Goal: Task Accomplishment & Management: Manage account settings

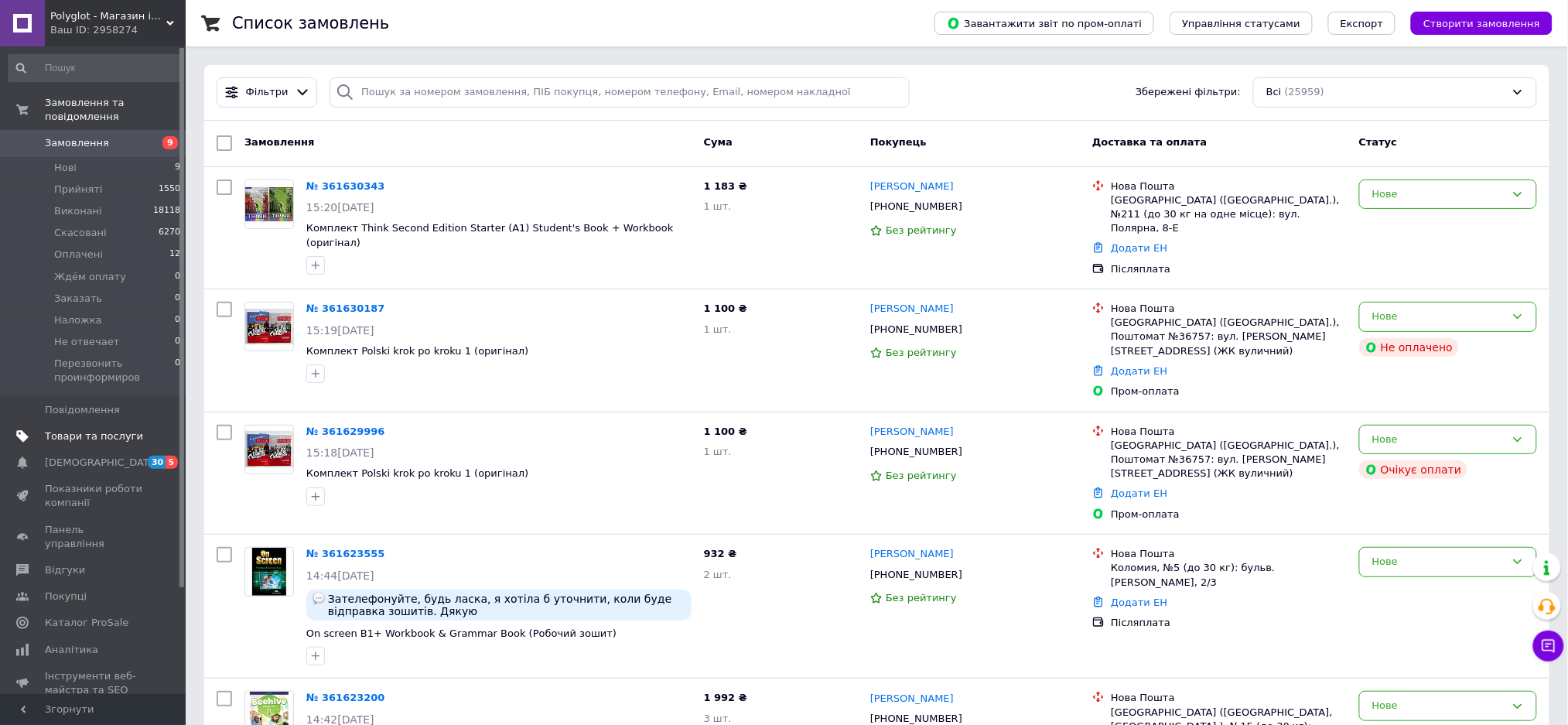
click at [96, 429] on span "Товари та послуги" at bounding box center [94, 436] width 99 height 14
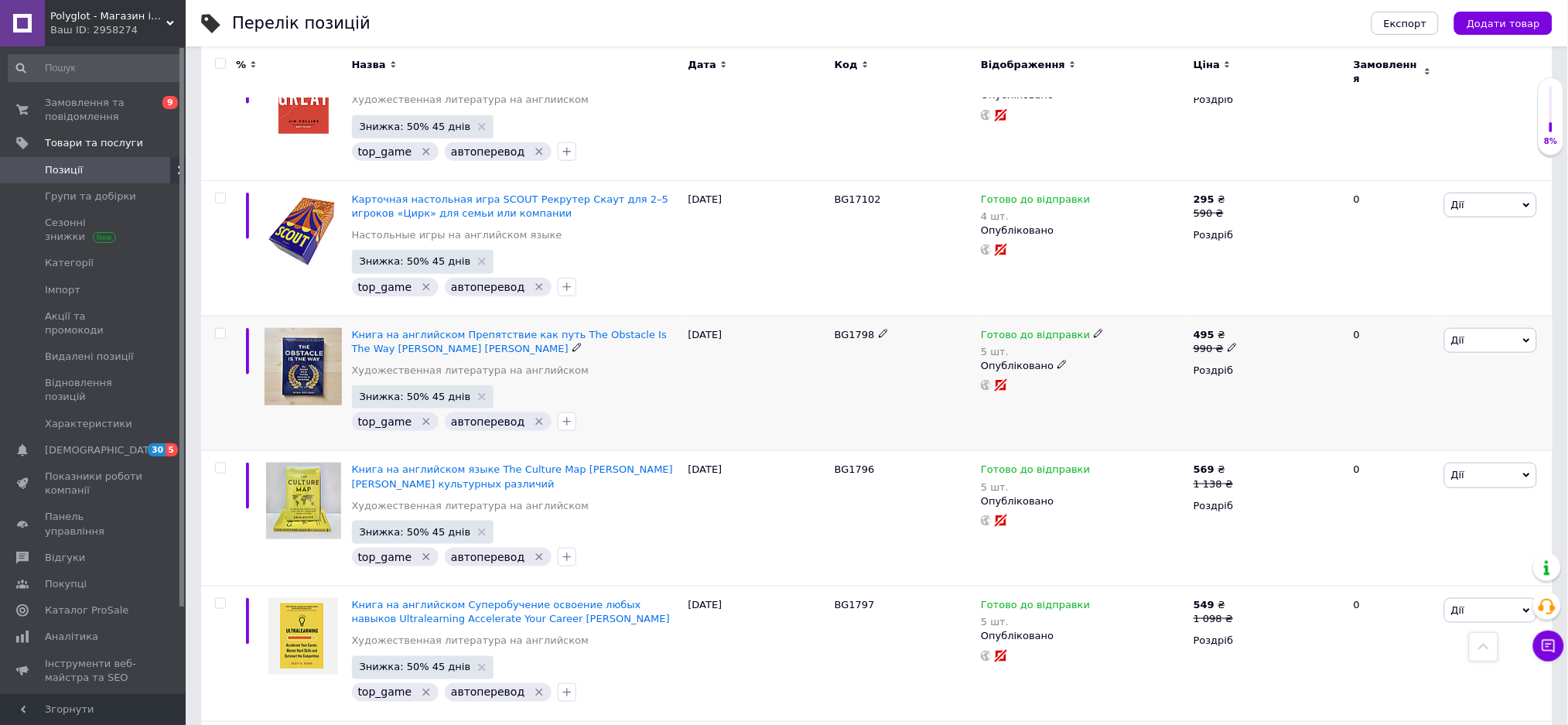
scroll to position [102, 0]
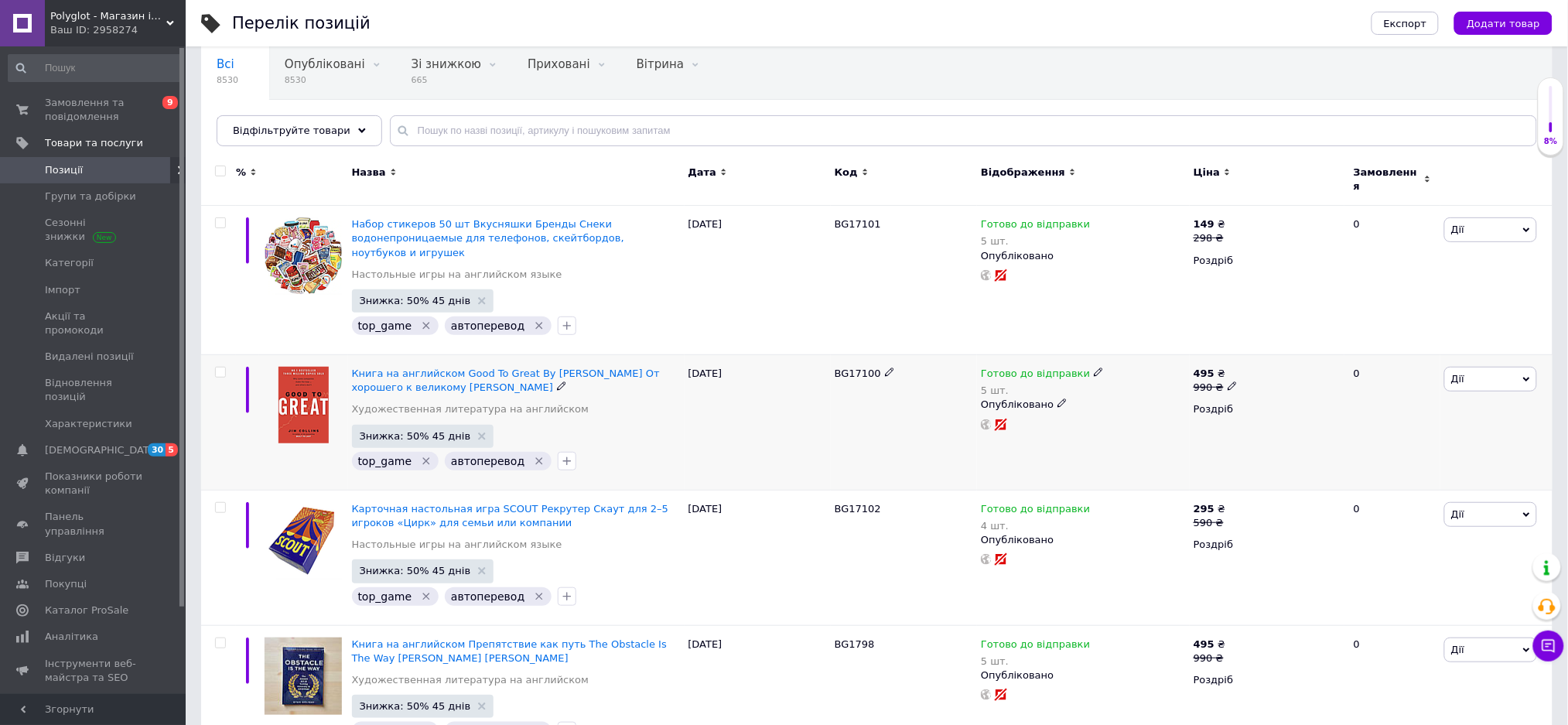
click at [885, 368] on icon at bounding box center [890, 373] width 10 height 10
click at [879, 362] on input "BG17100" at bounding box center [898, 374] width 136 height 23
drag, startPoint x: 823, startPoint y: 482, endPoint x: 875, endPoint y: 484, distance: 52.0
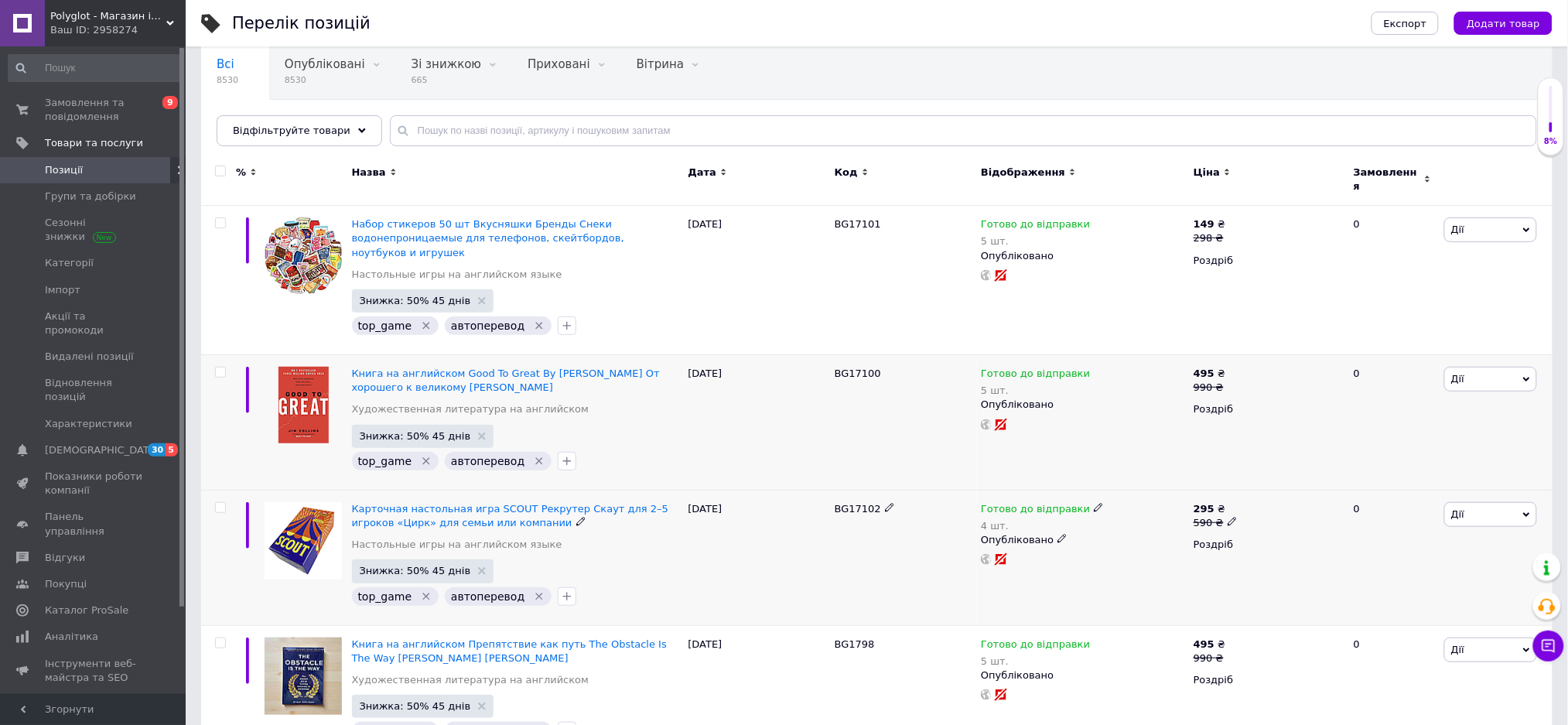
click at [875, 489] on div "Карточная настольная игра SCOUТ Рекрутер Скаут для 2–5 игроков «Цирк» для семьи…" at bounding box center [876, 556] width 1352 height 135
copy div "BG17102"
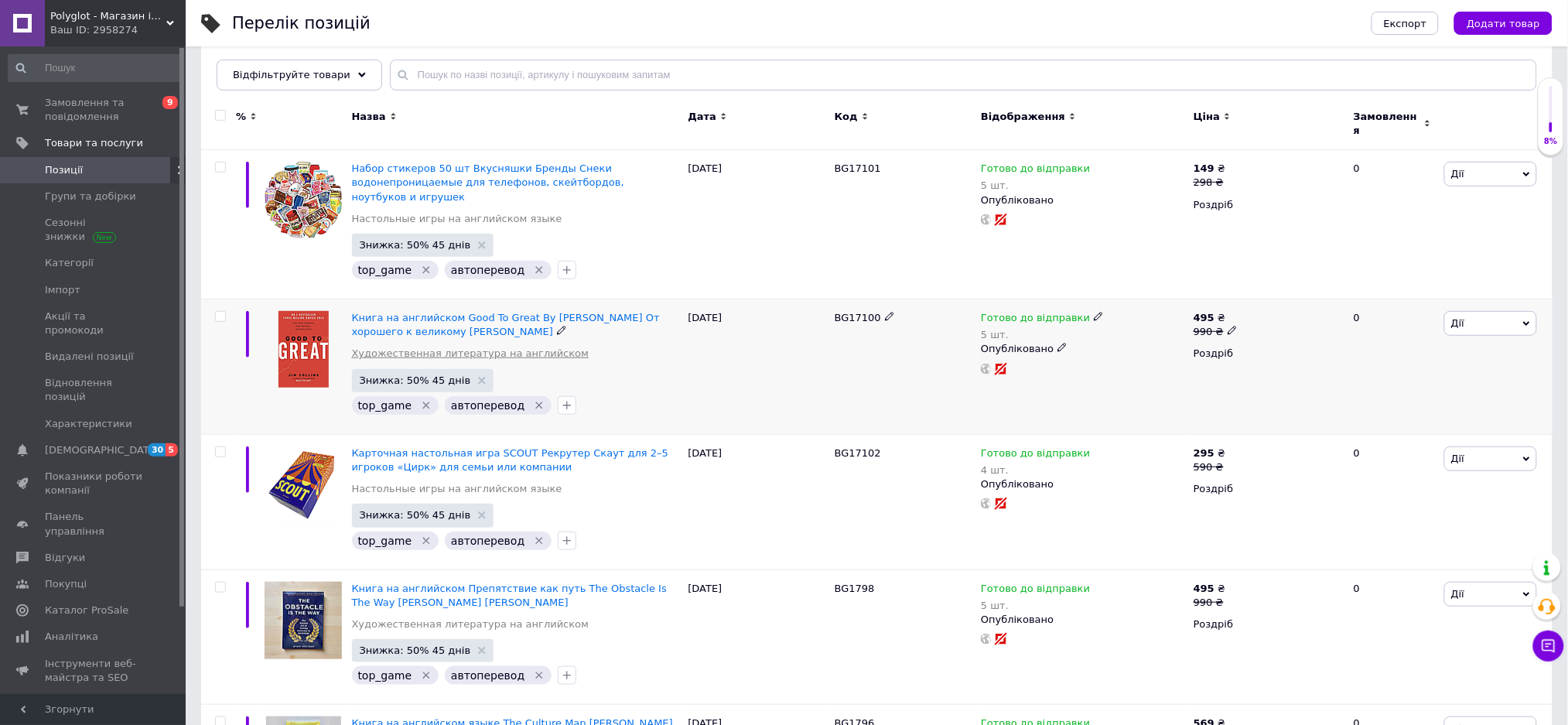
scroll to position [206, 0]
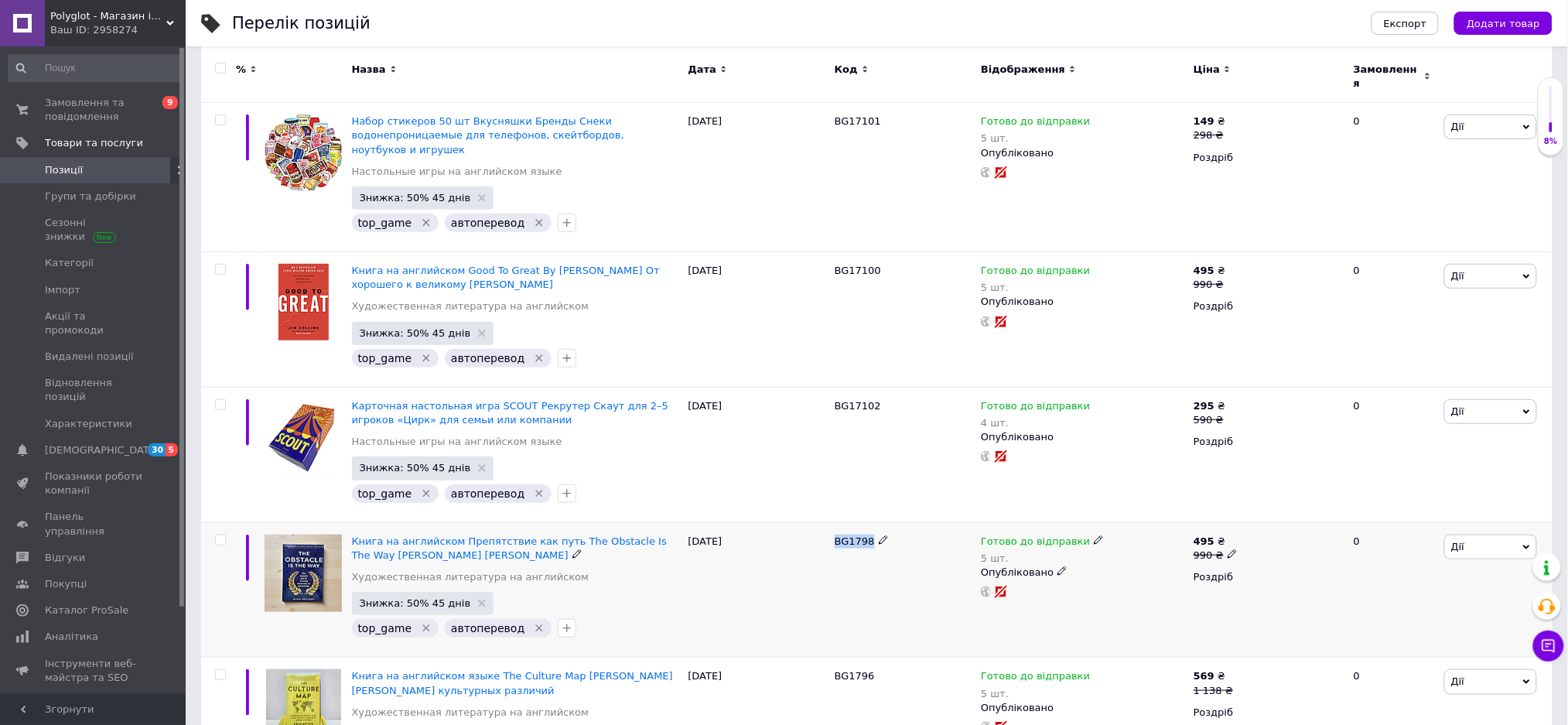
drag, startPoint x: 830, startPoint y: 516, endPoint x: 873, endPoint y: 513, distance: 43.1
click at [873, 522] on div "BG1798" at bounding box center [903, 589] width 147 height 135
copy div "BG1798"
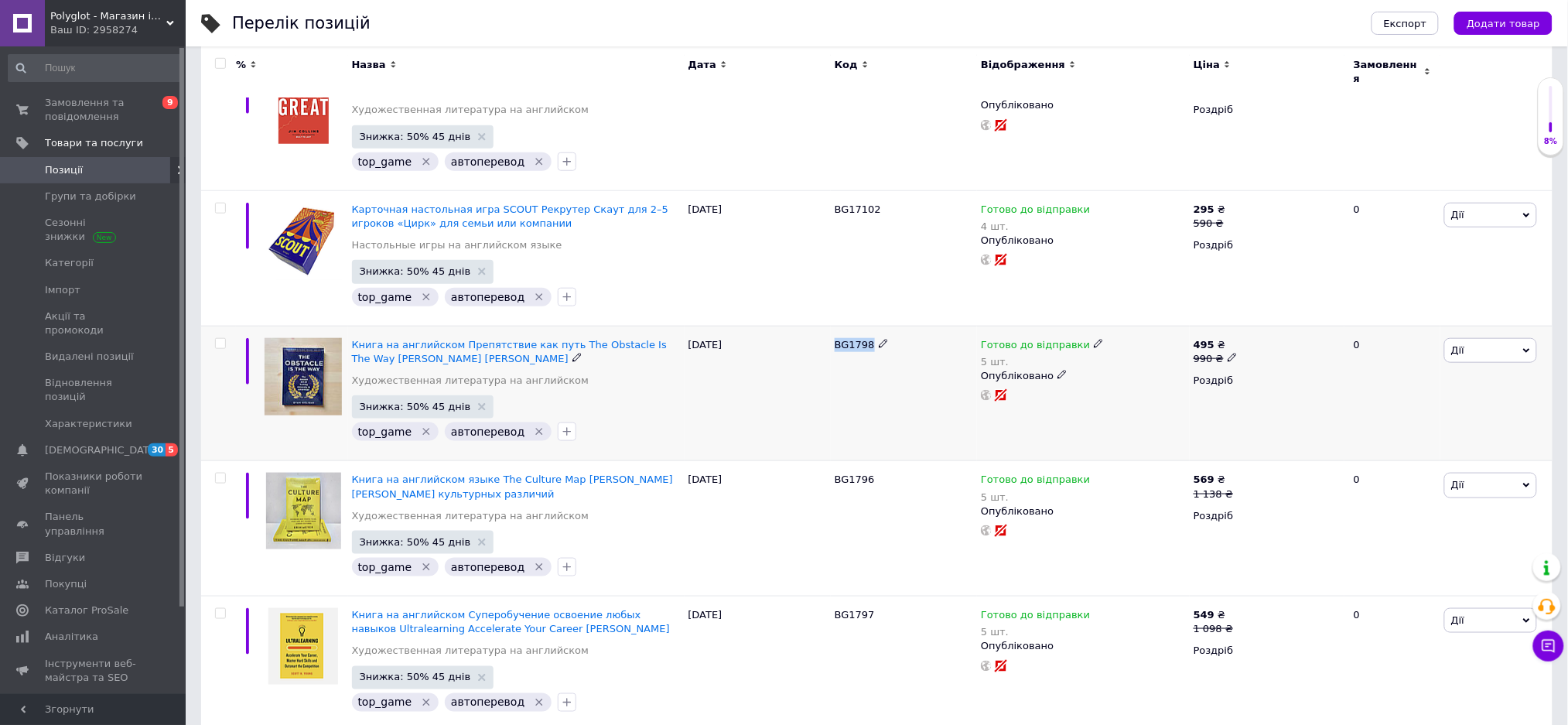
scroll to position [412, 0]
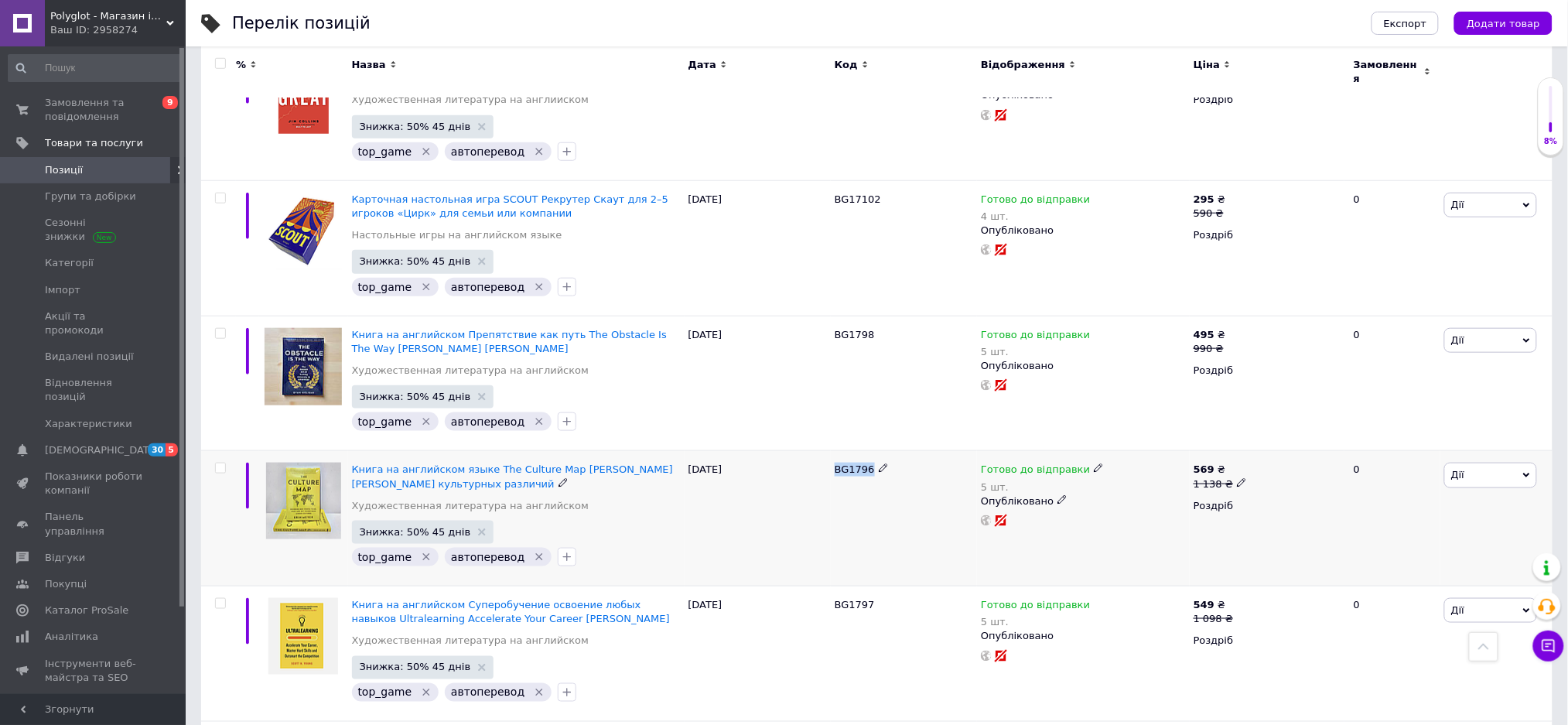
drag, startPoint x: 835, startPoint y: 444, endPoint x: 869, endPoint y: 450, distance: 34.5
click at [869, 464] on span "BG1796" at bounding box center [854, 469] width 40 height 11
copy span "BG1796"
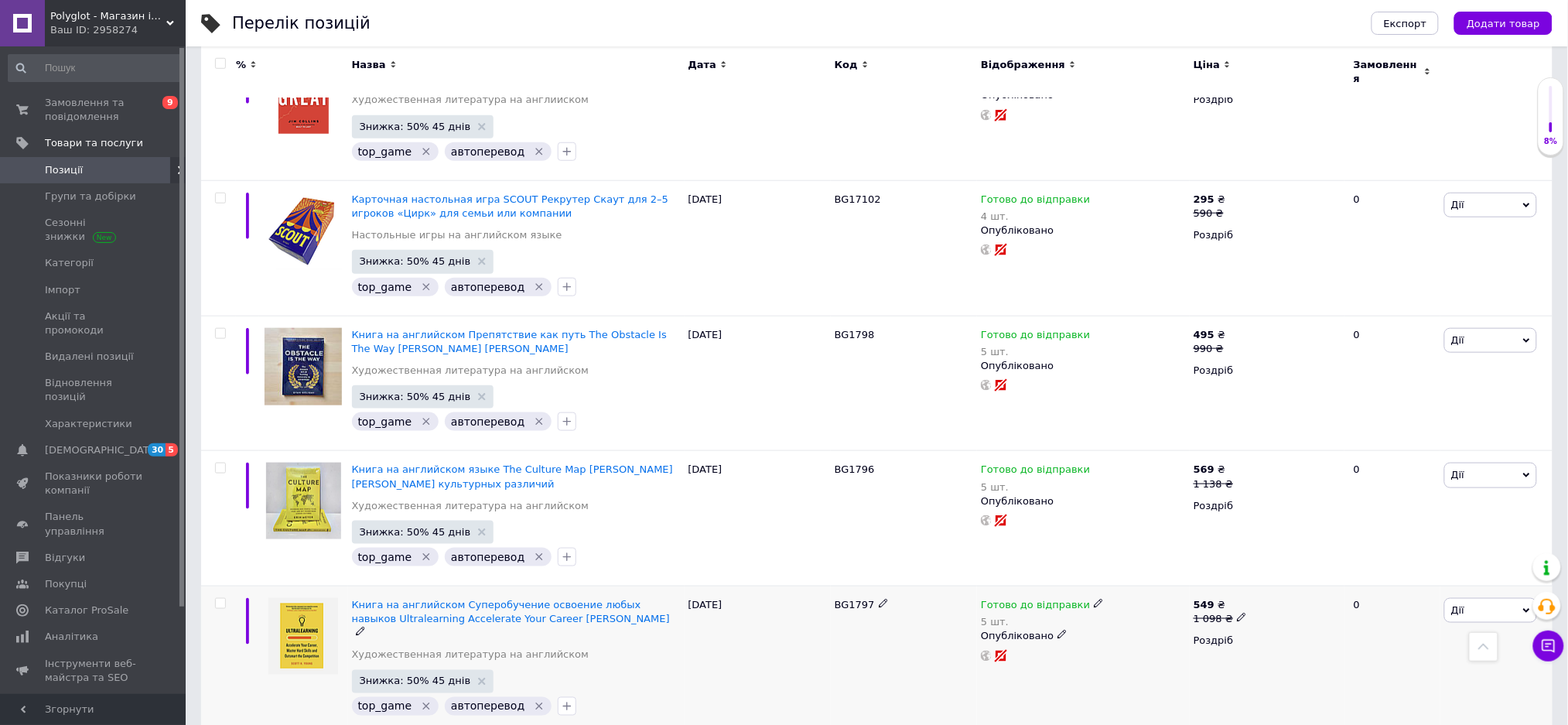
click at [847, 599] on span "BG1797" at bounding box center [854, 604] width 40 height 11
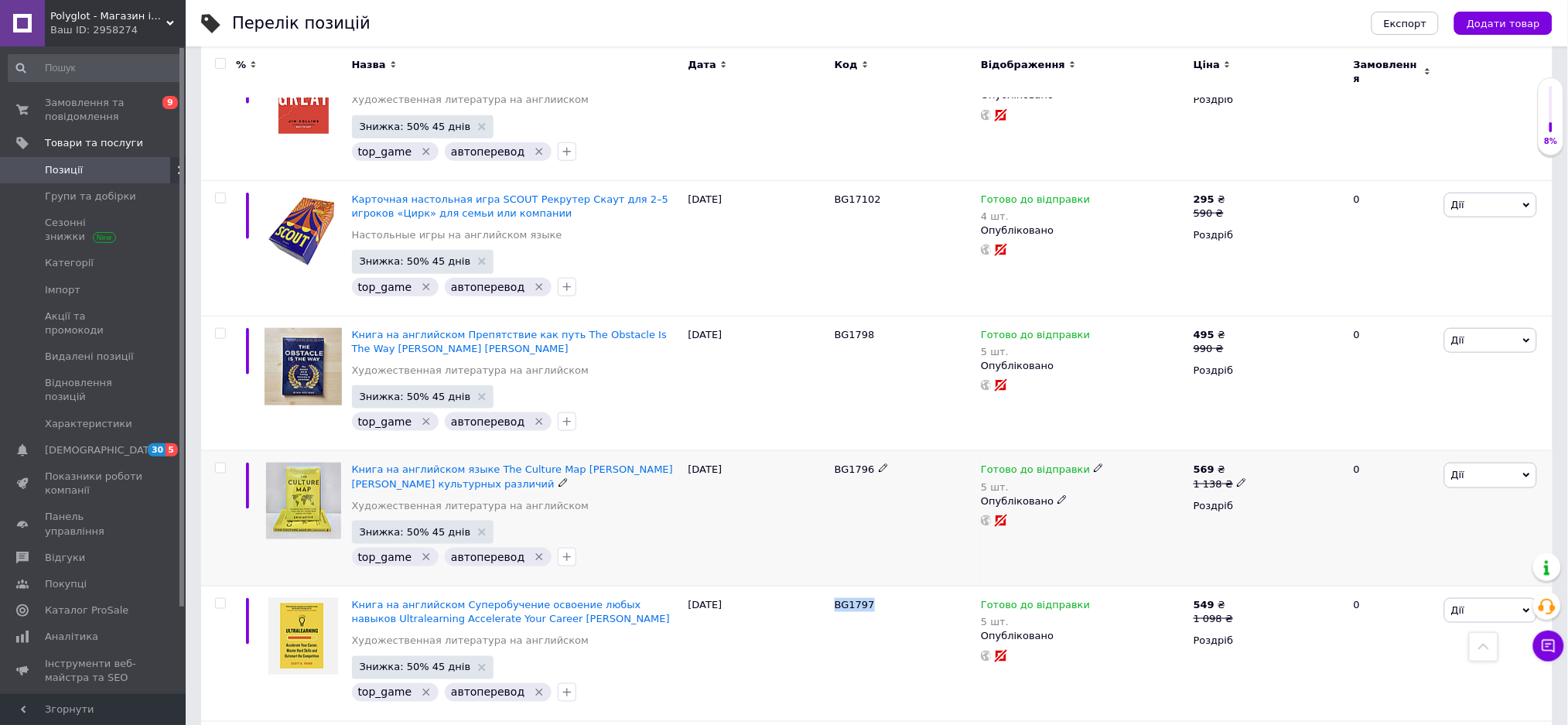
copy span "BG1797"
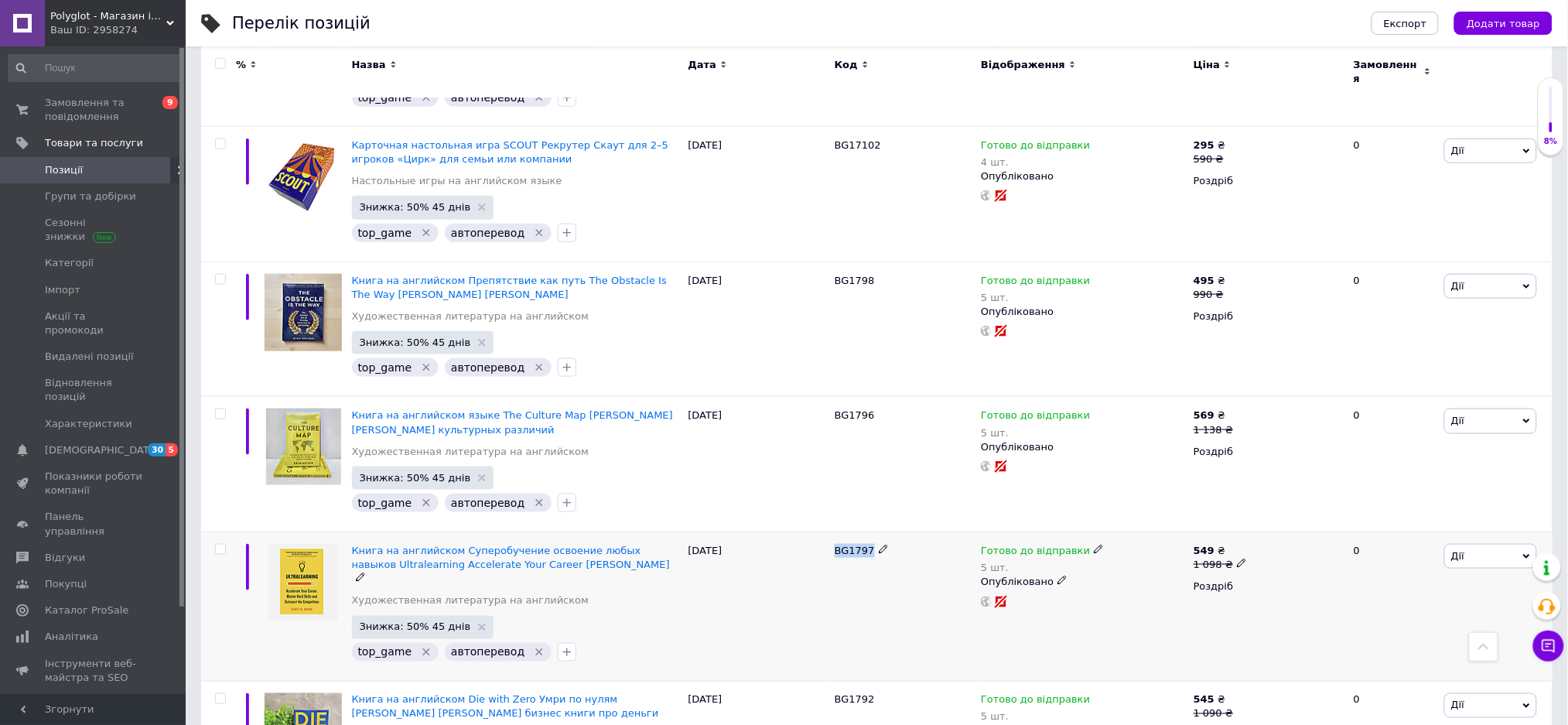
scroll to position [515, 0]
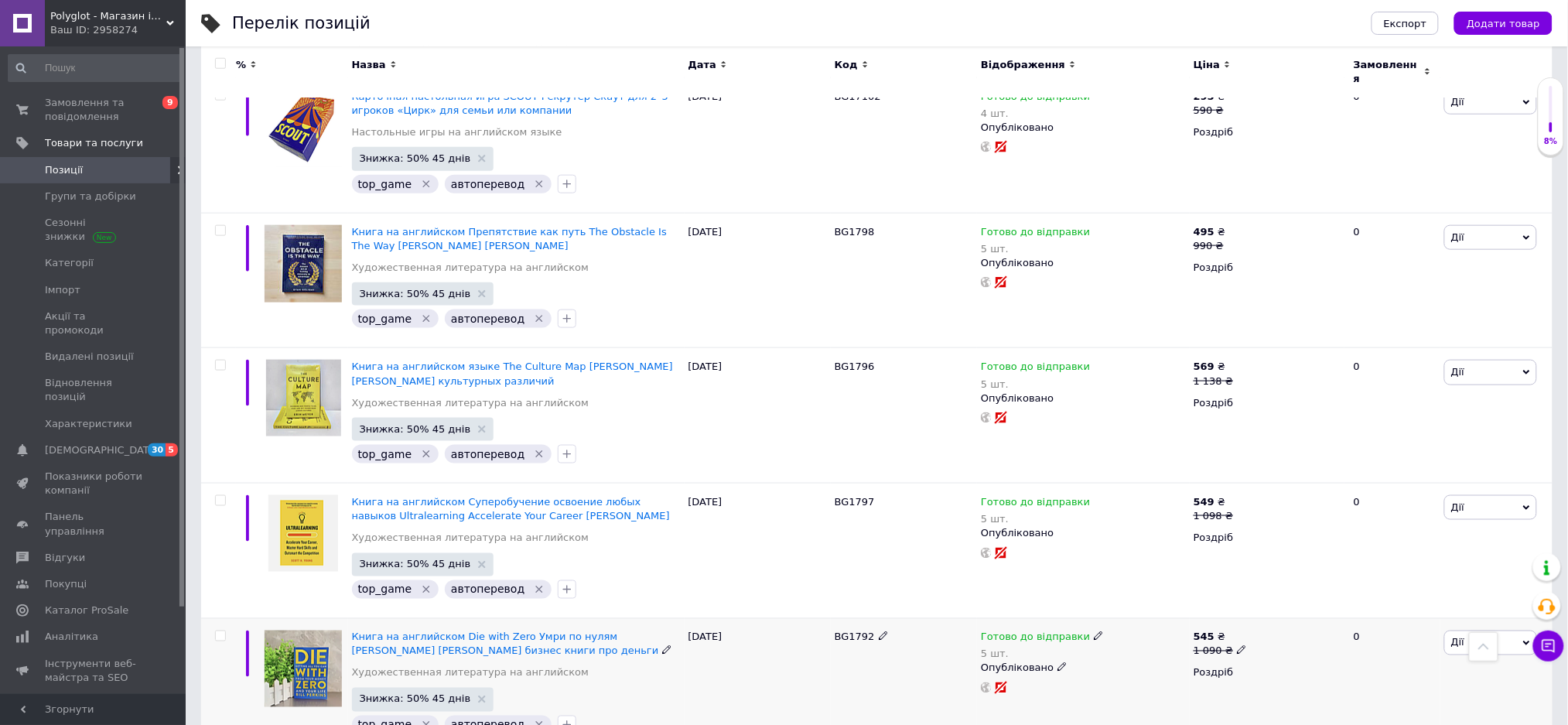
click at [846, 631] on span "BG1792" at bounding box center [854, 637] width 40 height 11
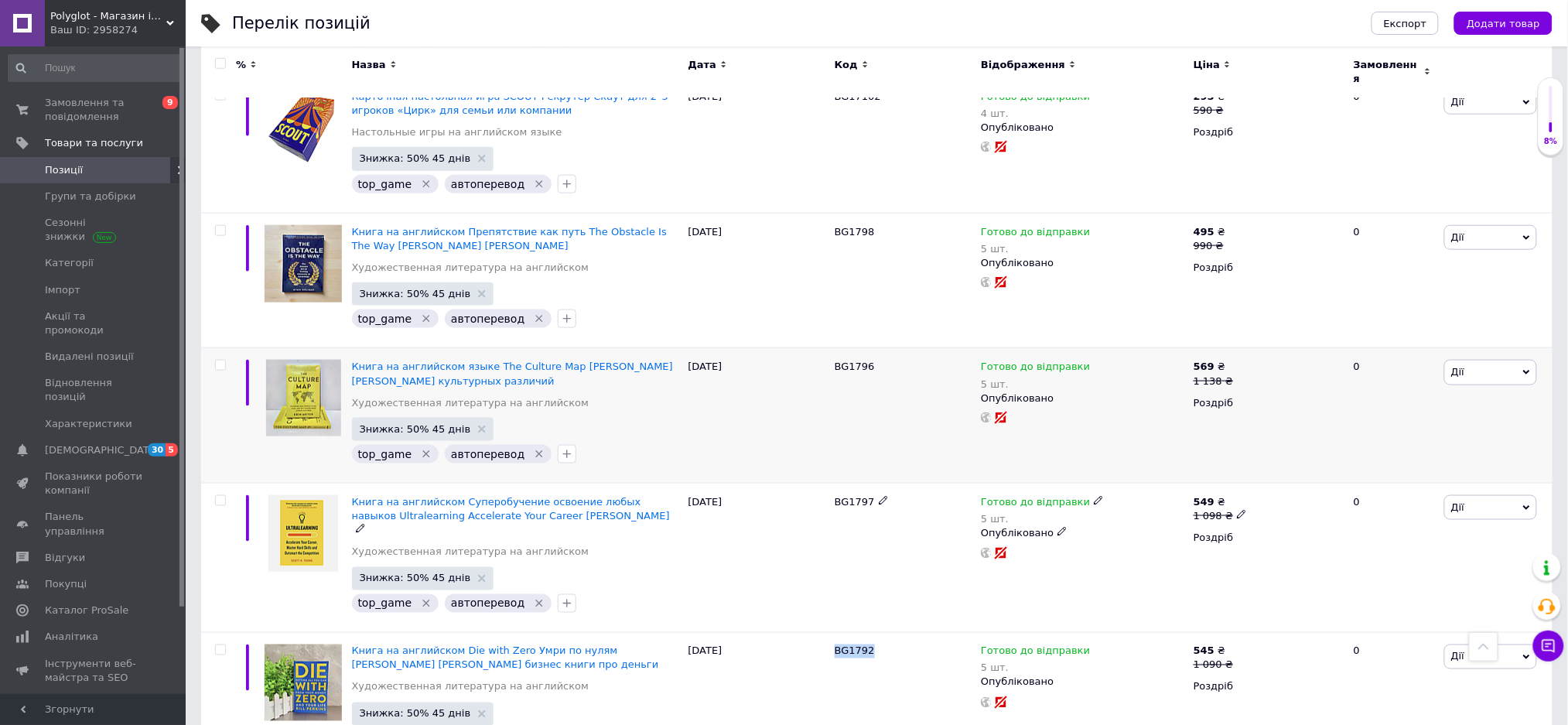
copy span "BG1792"
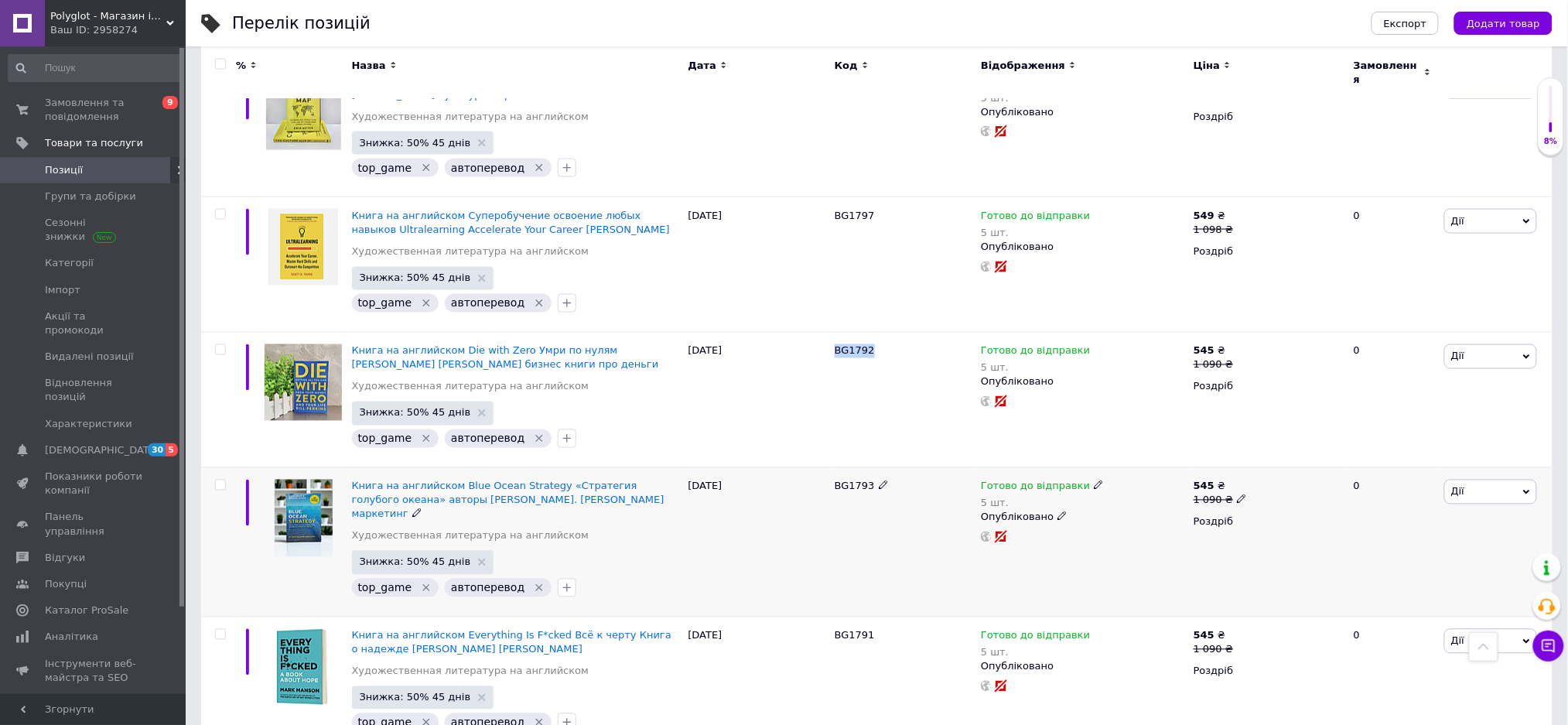
scroll to position [825, 0]
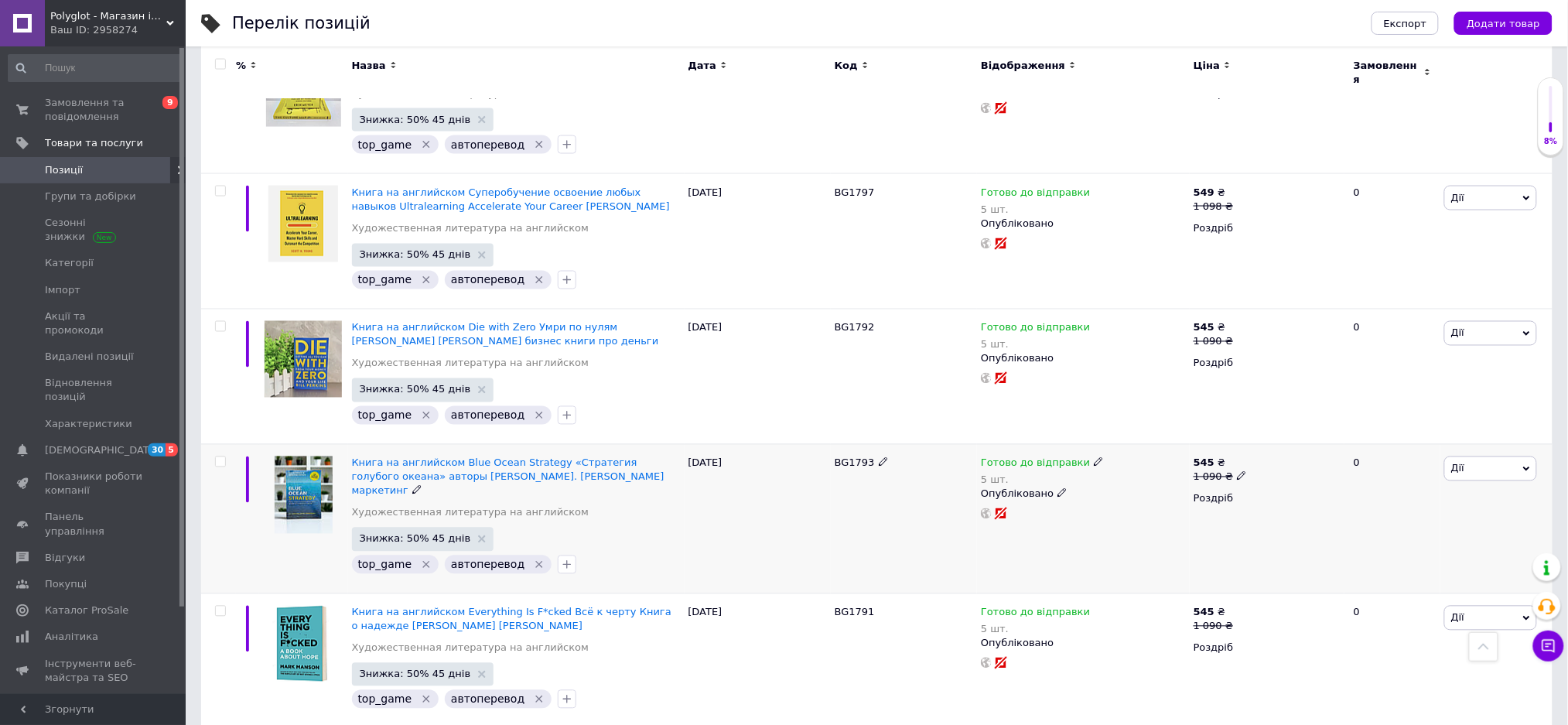
click at [860, 457] on span "BG1793" at bounding box center [854, 463] width 40 height 11
copy span "BG1793"
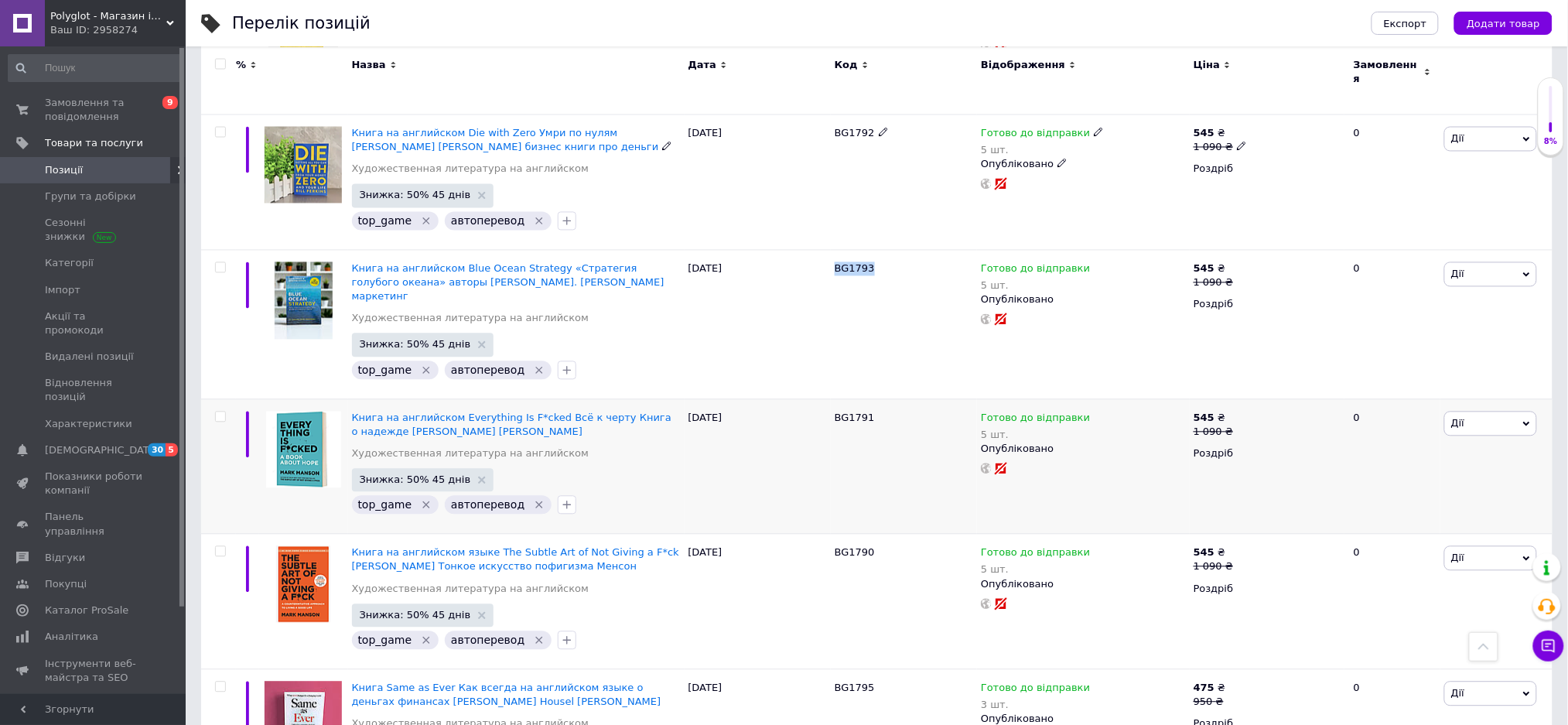
scroll to position [1031, 0]
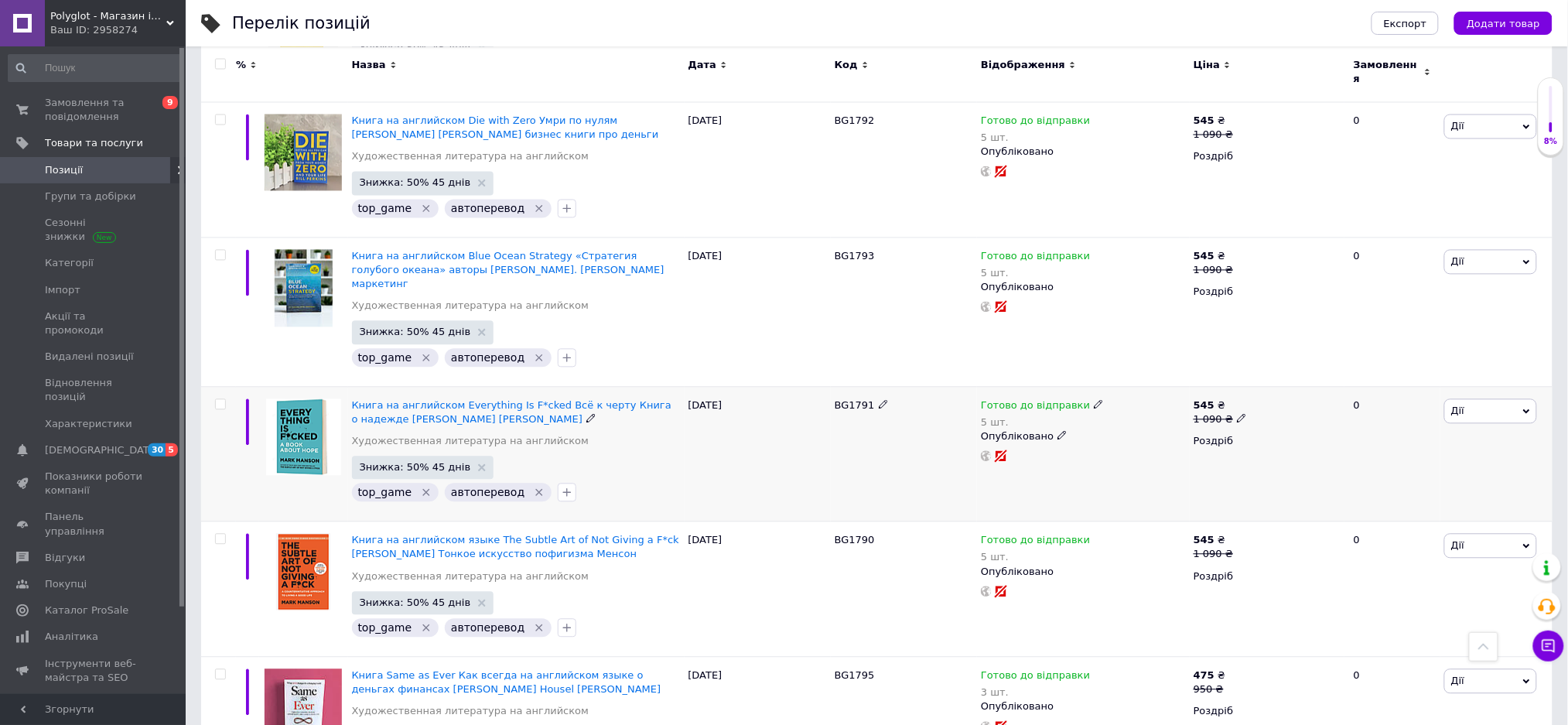
click at [840, 400] on span "BG1791" at bounding box center [854, 406] width 40 height 11
copy span "BG1791"
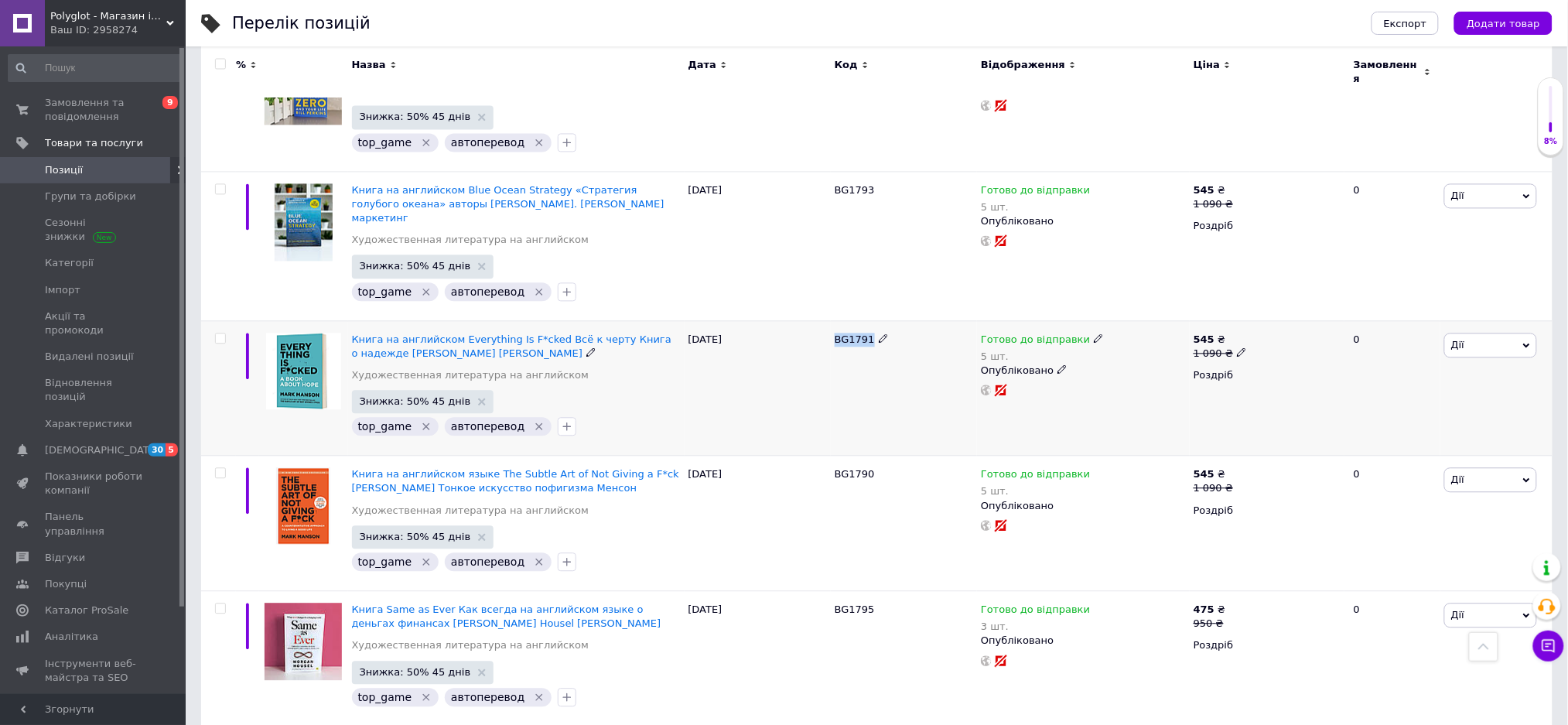
scroll to position [1134, 0]
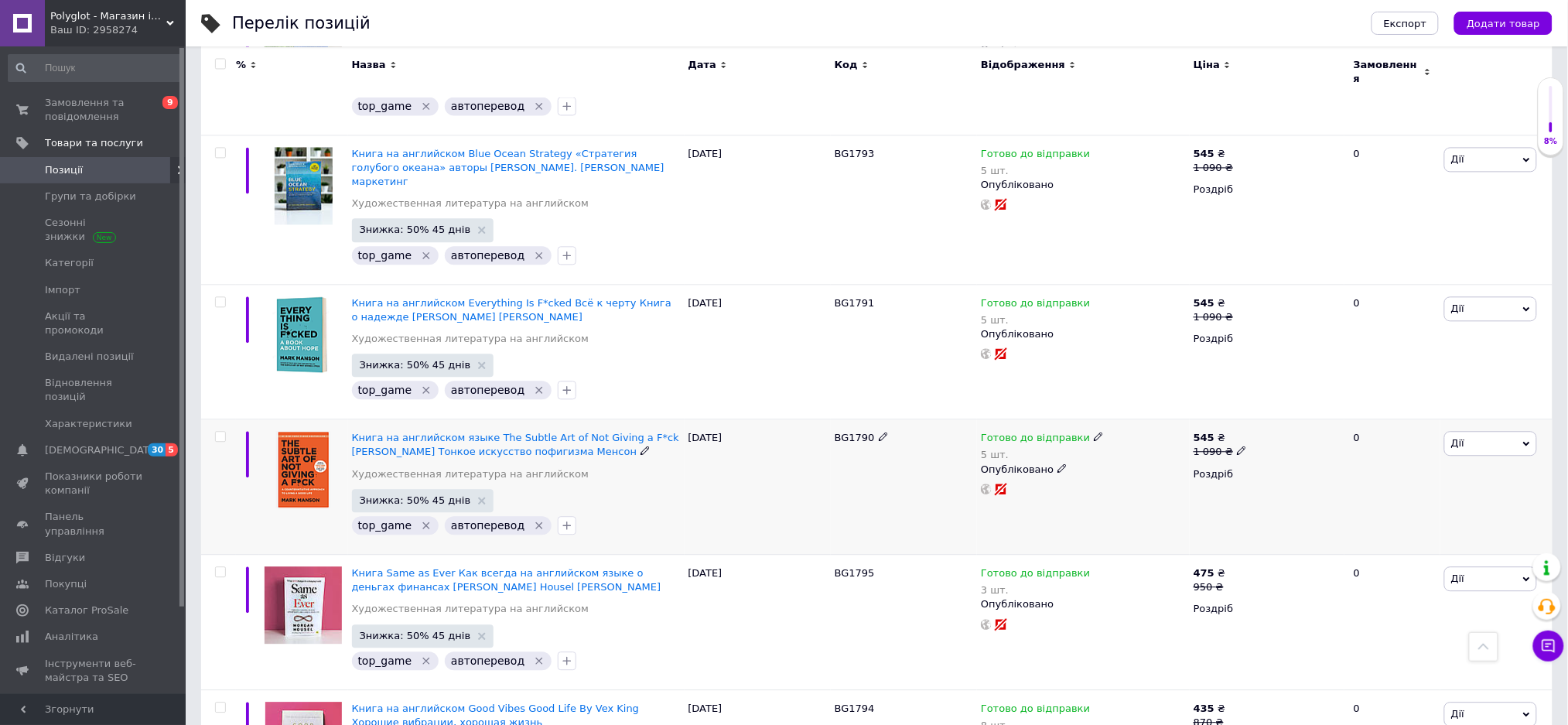
click at [851, 432] on span "BG1790" at bounding box center [854, 438] width 40 height 11
copy span "BG1790"
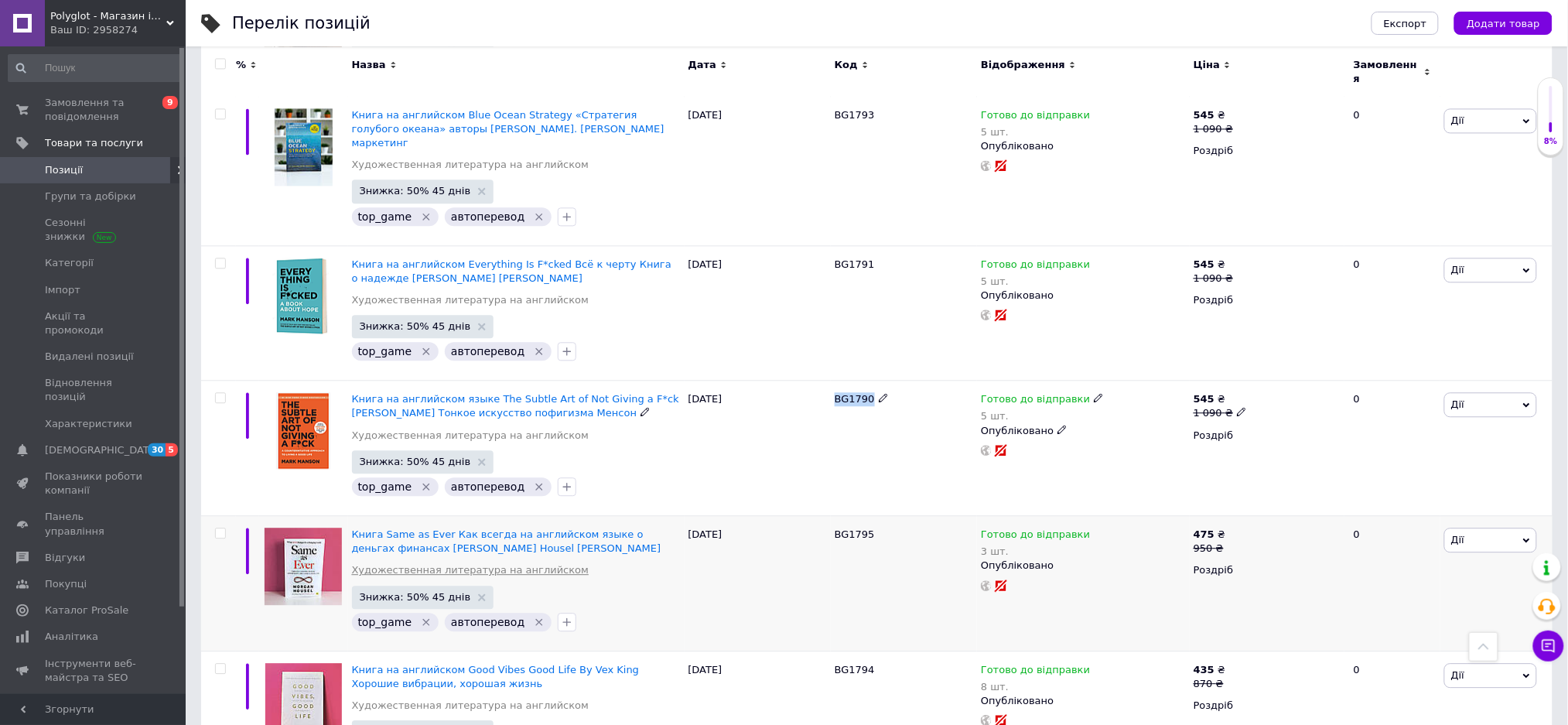
scroll to position [1237, 0]
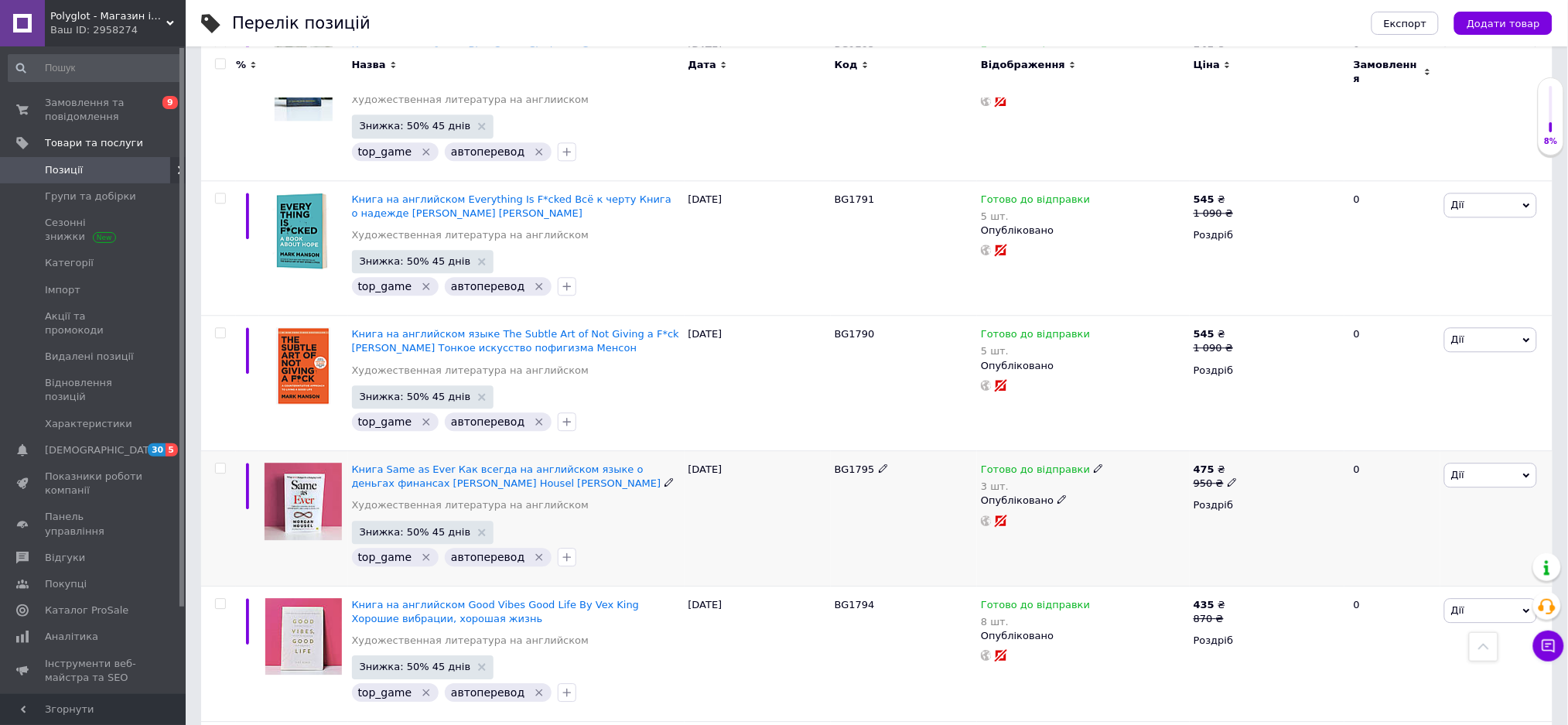
click at [851, 464] on span "BG1795" at bounding box center [854, 469] width 40 height 11
copy span "BG1795"
click at [843, 599] on span "BG1794" at bounding box center [854, 604] width 40 height 11
click at [845, 599] on span "BG1794" at bounding box center [854, 604] width 40 height 11
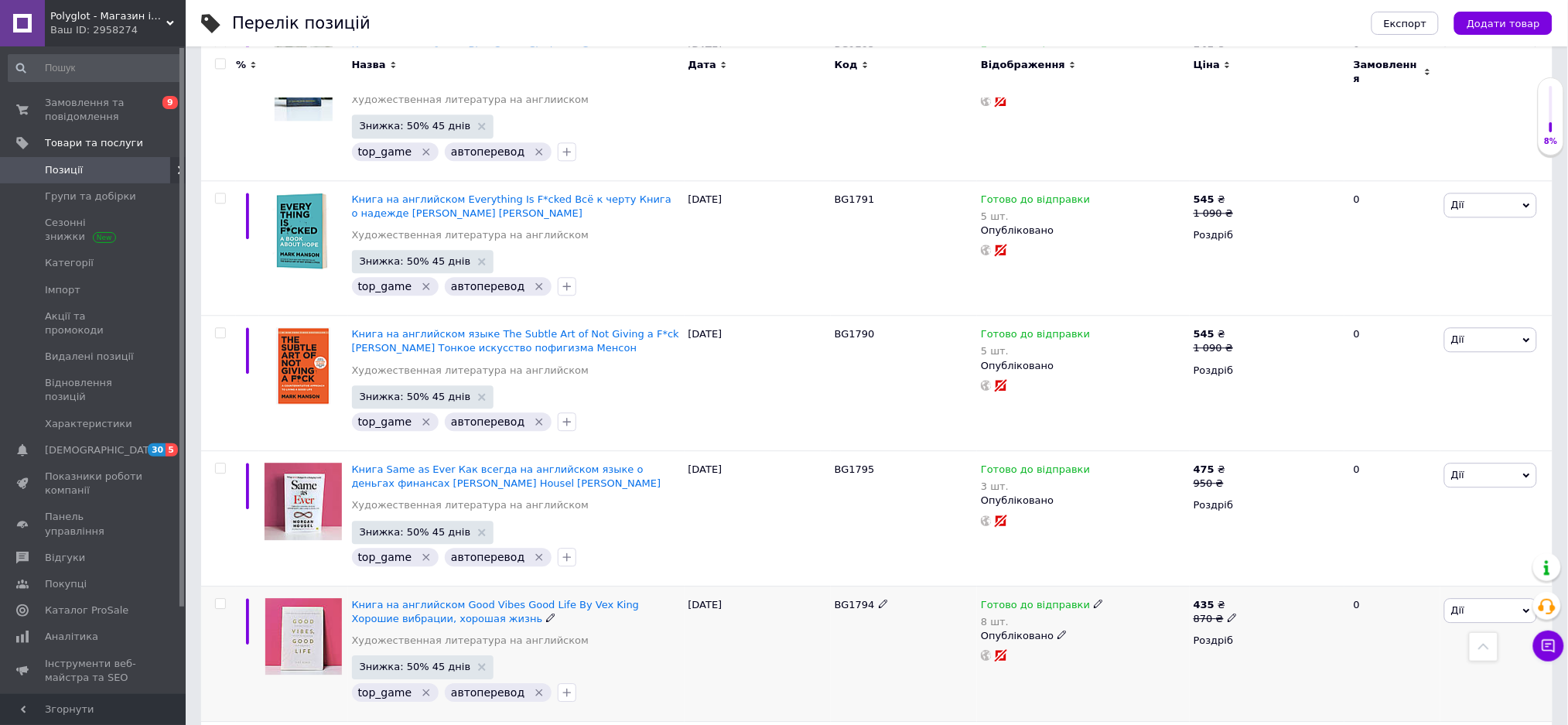
click at [847, 599] on span "BG1794" at bounding box center [854, 604] width 40 height 11
copy span "BG1794"
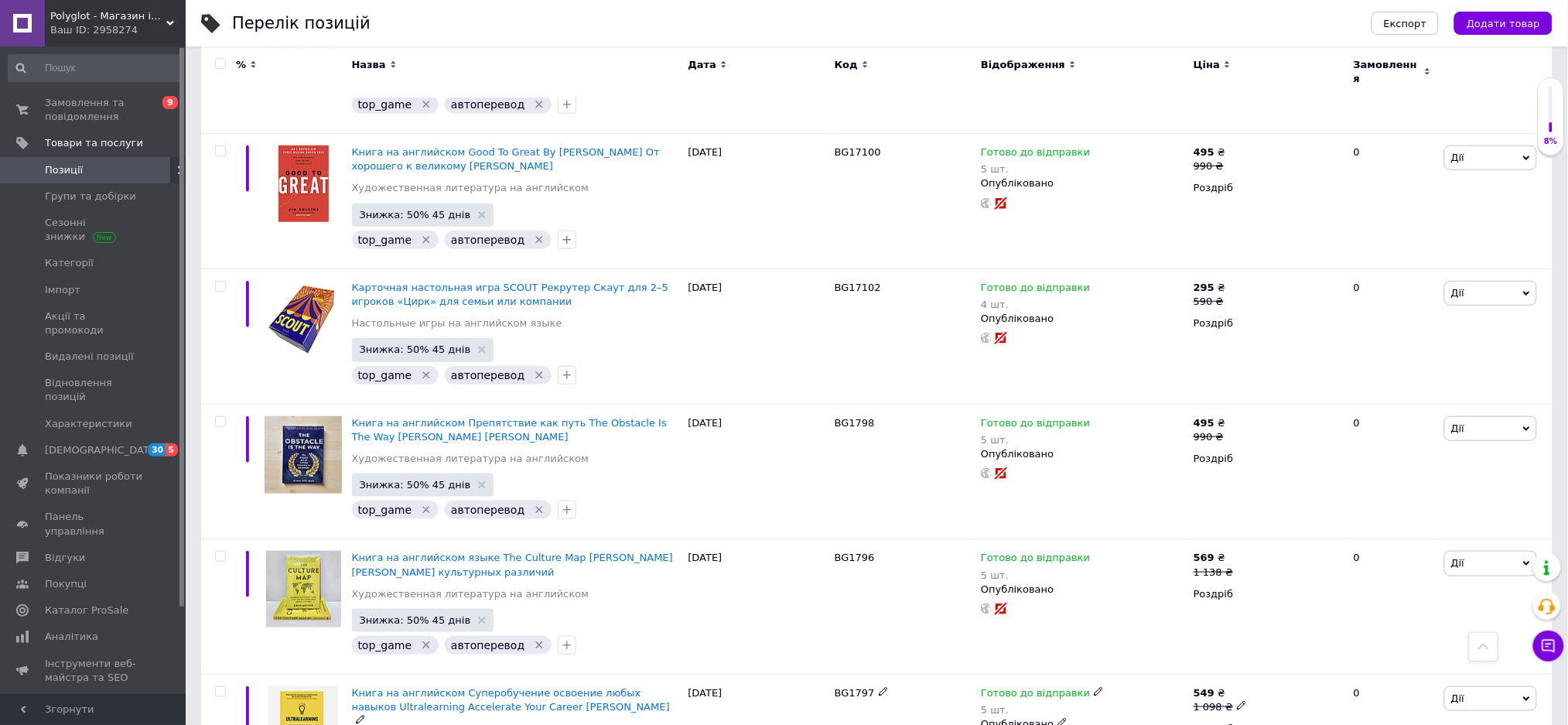
scroll to position [309, 0]
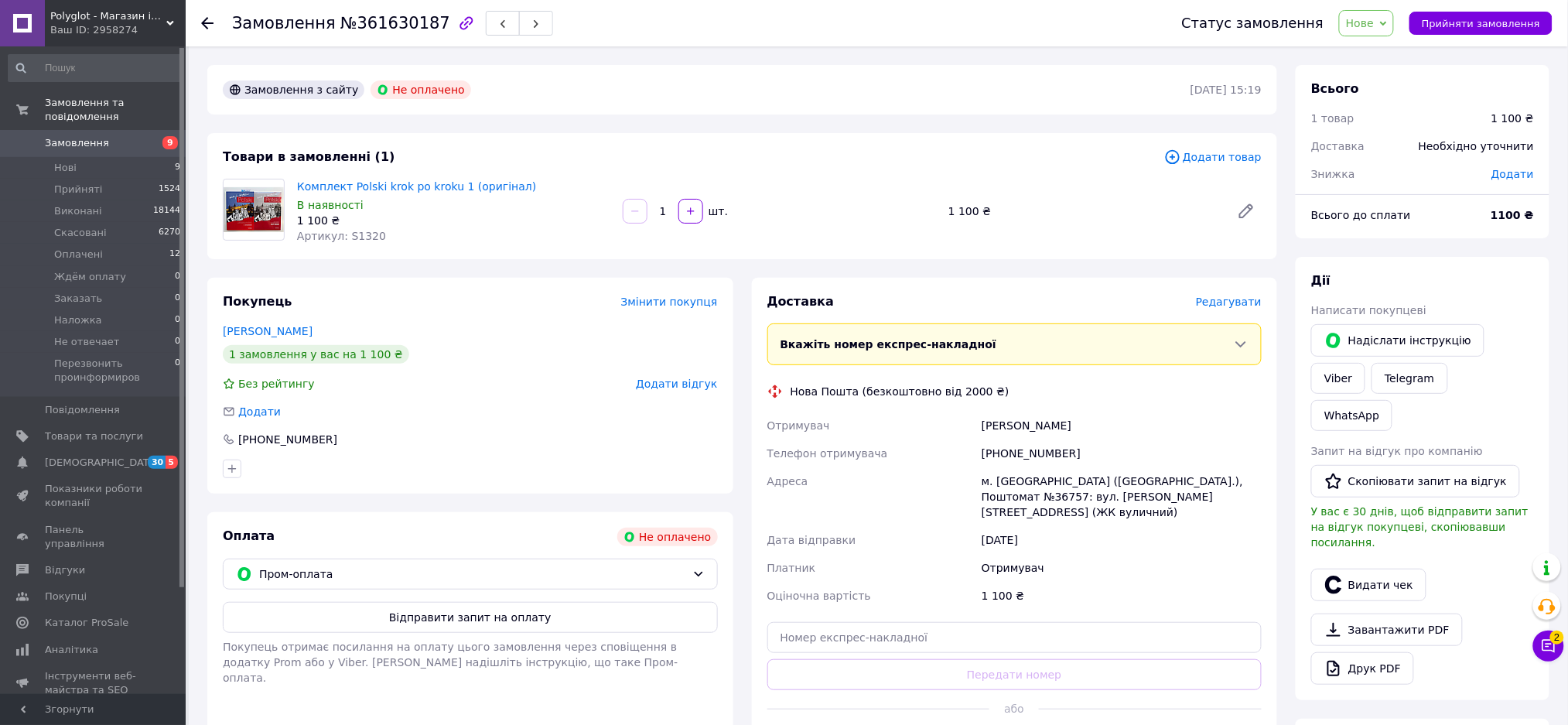
click at [1393, 31] on span "Нове" at bounding box center [1366, 22] width 55 height 26
click at [1402, 98] on li "Скасовано" at bounding box center [1426, 101] width 173 height 23
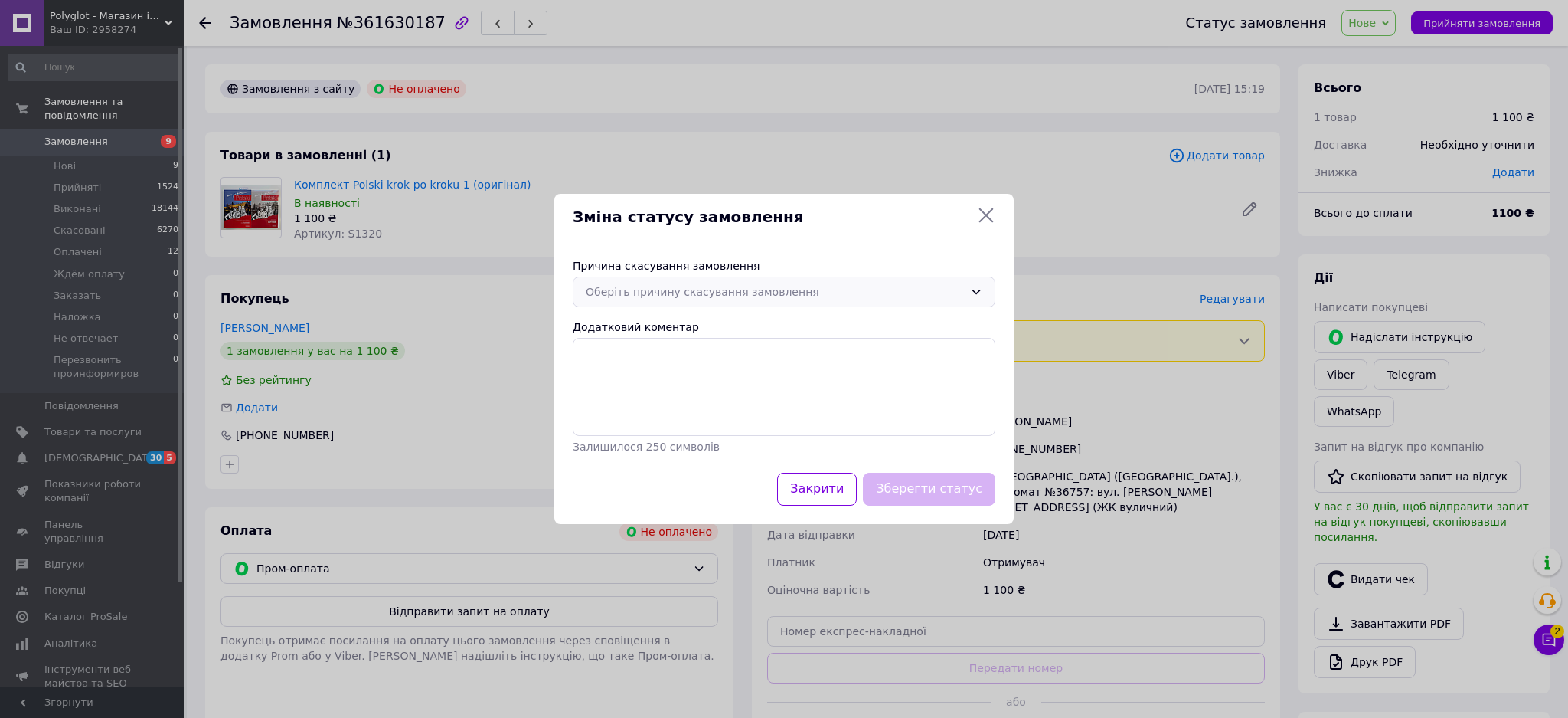
click at [757, 288] on div "Оберіть причину скасування замовлення" at bounding box center [775, 292] width 378 height 17
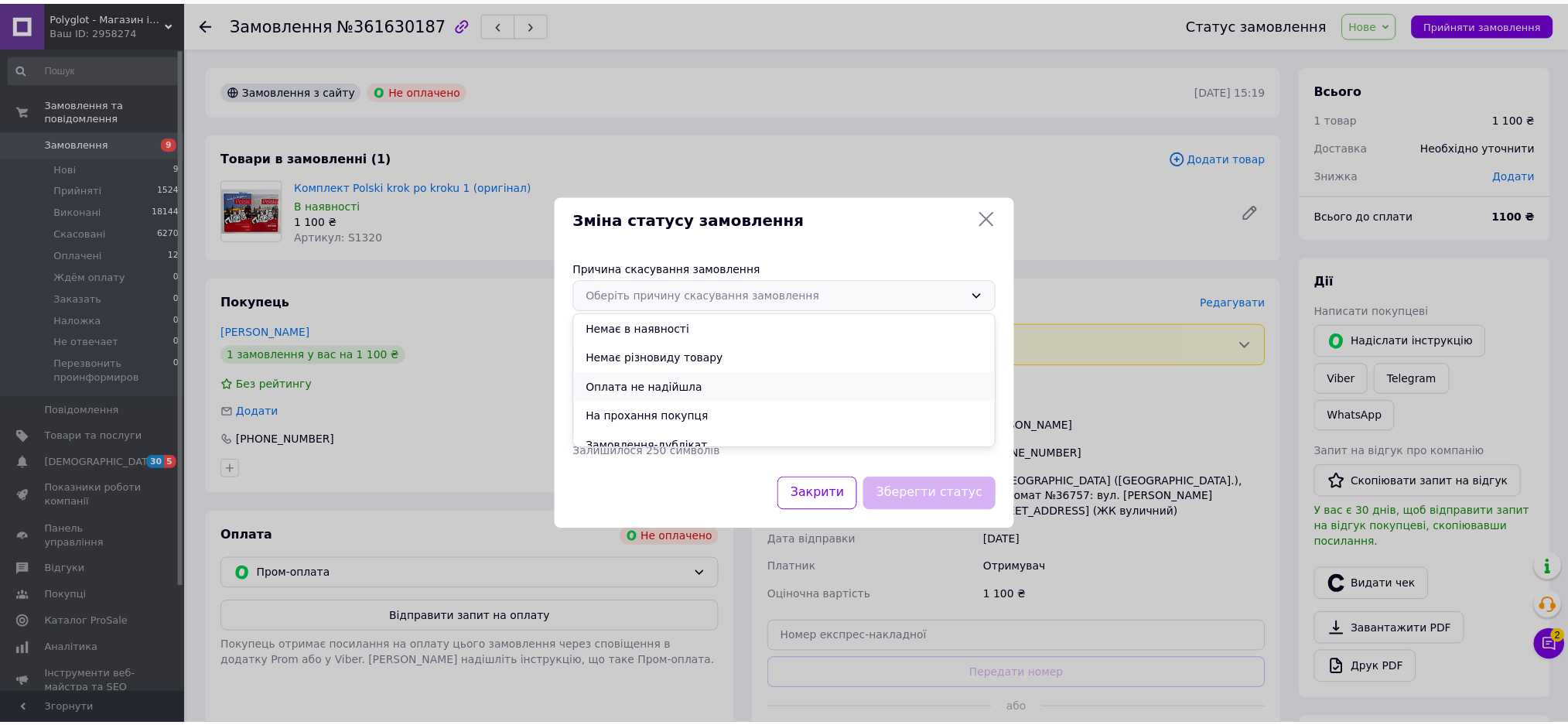
scroll to position [72, 0]
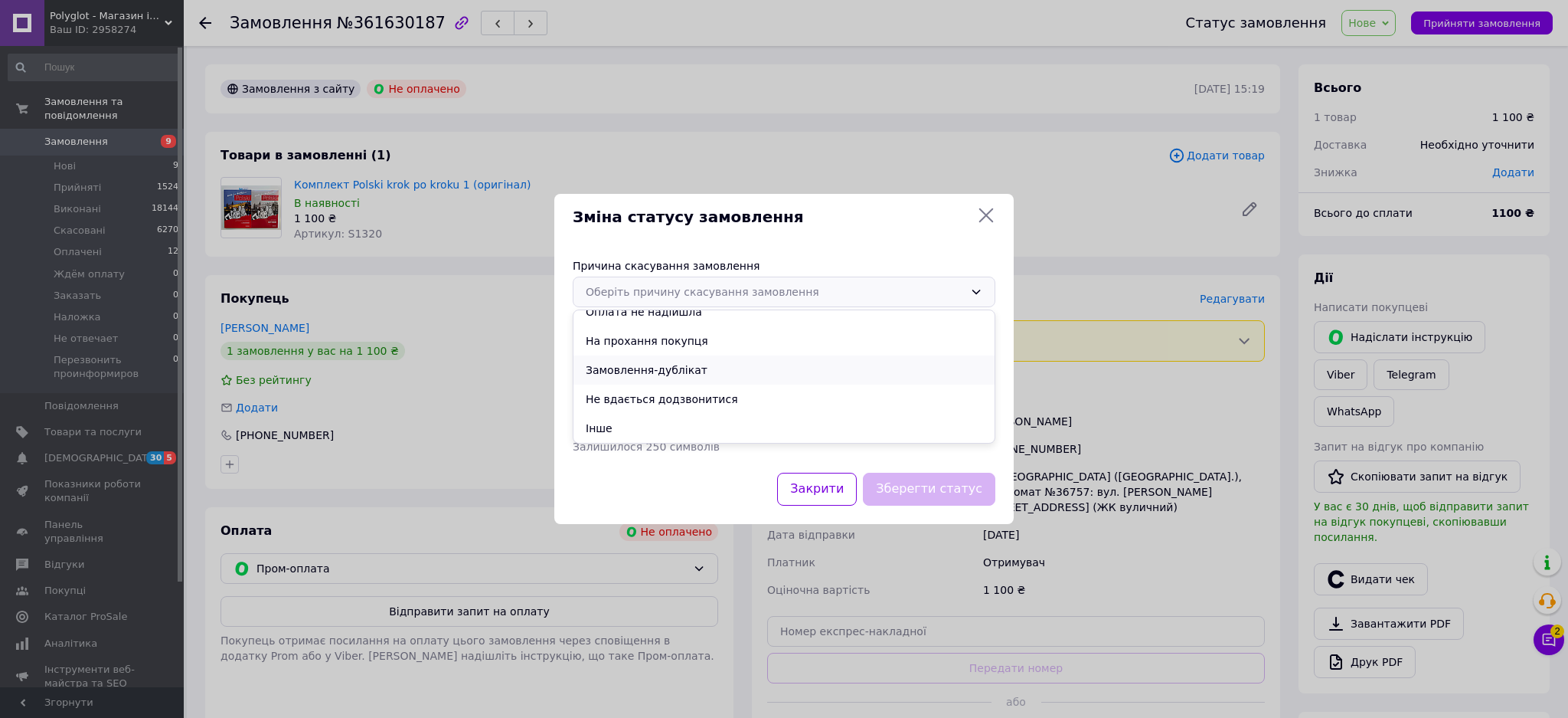
click at [647, 368] on li "Замовлення-дублікат" at bounding box center [784, 370] width 421 height 29
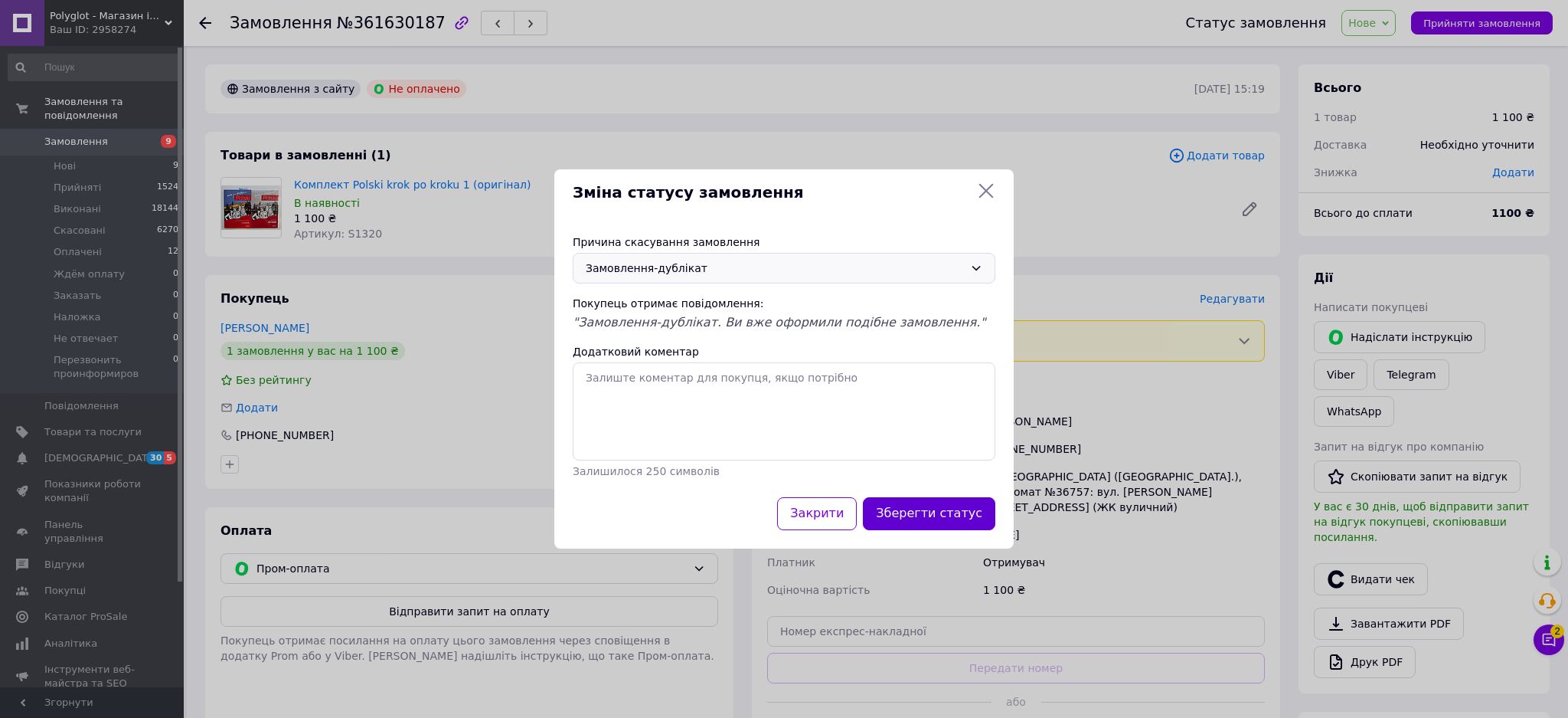
click at [903, 514] on button "Зберегти статус" at bounding box center [929, 513] width 133 height 33
